Goal: Check status: Check status

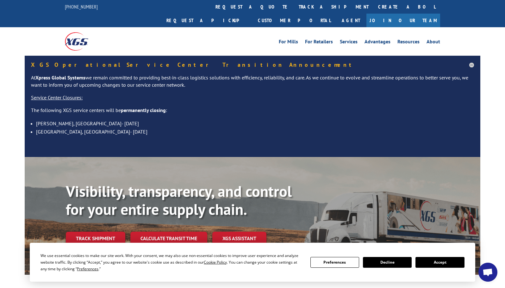
scroll to position [32, 0]
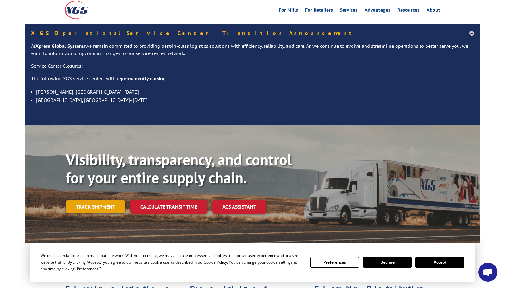
click at [111, 200] on link "Track shipment" at bounding box center [95, 206] width 59 height 13
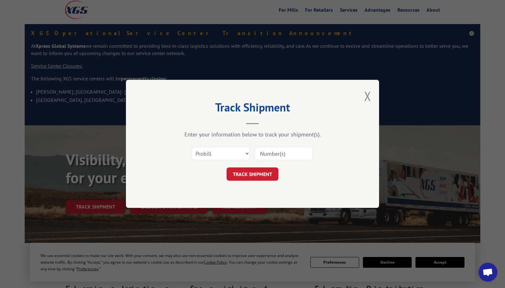
click at [261, 154] on input at bounding box center [284, 153] width 58 height 13
click at [275, 152] on input at bounding box center [284, 153] width 58 height 13
paste input "14200213"
type input "14200213"
click at [262, 173] on button "TRACK SHIPMENT" at bounding box center [253, 174] width 52 height 13
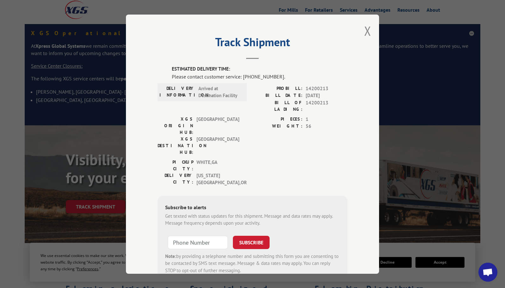
scroll to position [13, 0]
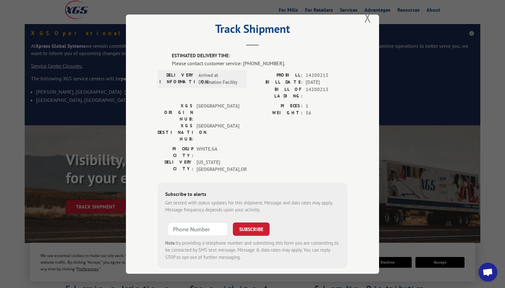
click at [243, 119] on div "XGS ORIGIN HUB: TUNNEL HILL XGS DESTINATION HUB: [GEOGRAPHIC_DATA] PIECES: 1 WE…" at bounding box center [253, 123] width 190 height 43
click at [314, 109] on span "56" at bounding box center [327, 112] width 42 height 7
drag, startPoint x: 236, startPoint y: 83, endPoint x: 197, endPoint y: 73, distance: 39.9
click at [198, 73] on span "Arrived at Destination Facility" at bounding box center [219, 79] width 43 height 14
click at [221, 91] on div "DELIVERY INFORMATION: Arrived at Destination Facility" at bounding box center [202, 87] width 89 height 31
